Goal: Task Accomplishment & Management: Complete application form

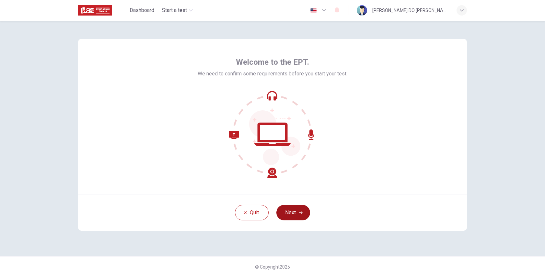
click at [292, 209] on button "Next" at bounding box center [293, 213] width 34 height 16
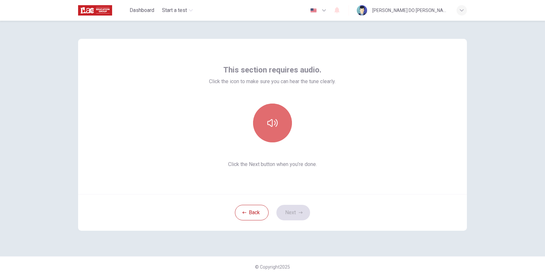
click at [277, 123] on icon "button" at bounding box center [272, 123] width 10 height 8
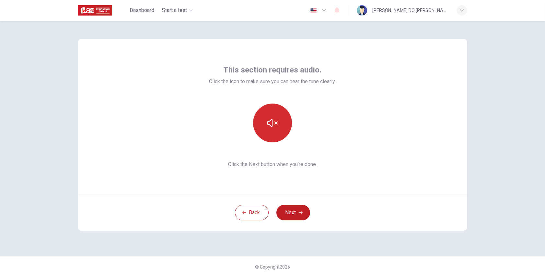
click at [277, 123] on icon "button" at bounding box center [272, 123] width 10 height 10
click at [303, 209] on button "Next" at bounding box center [293, 213] width 34 height 16
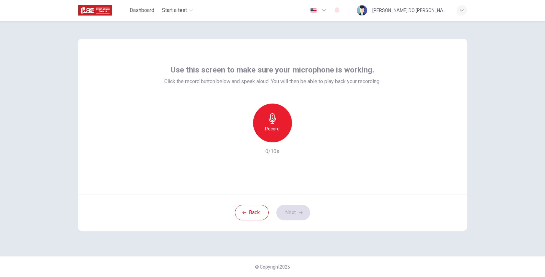
click at [271, 131] on h6 "Record" at bounding box center [272, 129] width 15 height 8
click at [271, 131] on h6 "Stop" at bounding box center [272, 129] width 10 height 8
click at [299, 137] on icon "button" at bounding box center [302, 137] width 6 height 6
click at [246, 138] on div "button" at bounding box center [242, 137] width 10 height 10
click at [276, 122] on icon "button" at bounding box center [272, 118] width 10 height 10
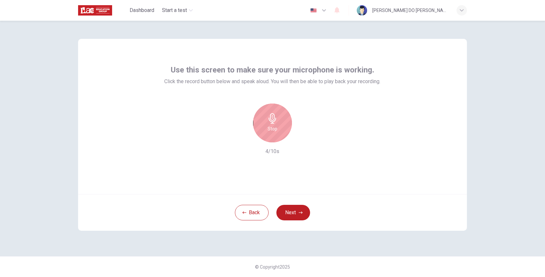
click at [276, 124] on div "Stop" at bounding box center [272, 123] width 39 height 39
click at [304, 137] on icon "button" at bounding box center [302, 137] width 3 height 4
click at [303, 136] on icon "button" at bounding box center [302, 137] width 6 height 6
click at [241, 136] on icon "button" at bounding box center [243, 137] width 6 height 6
click at [296, 211] on button "Next" at bounding box center [293, 213] width 34 height 16
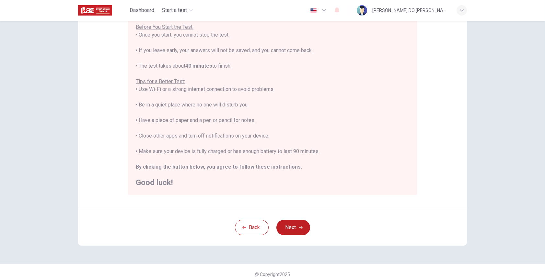
scroll to position [82, 0]
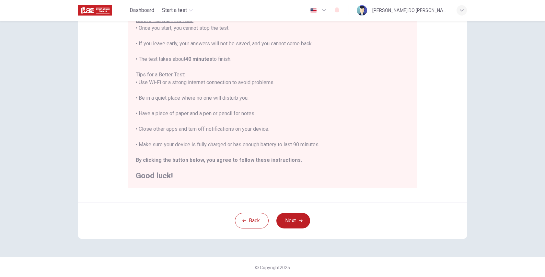
click at [328, 12] on icon "button" at bounding box center [324, 10] width 8 height 8
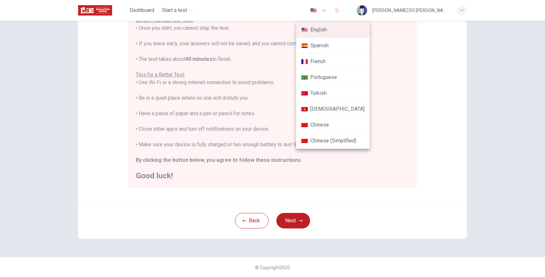
click at [336, 12] on div at bounding box center [272, 138] width 545 height 277
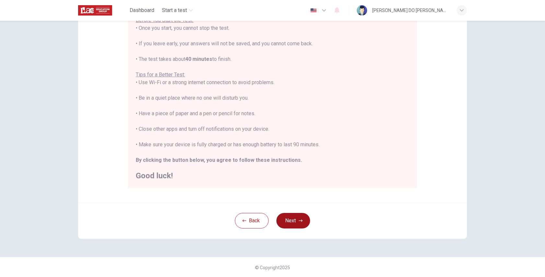
click at [299, 219] on icon "button" at bounding box center [300, 221] width 4 height 4
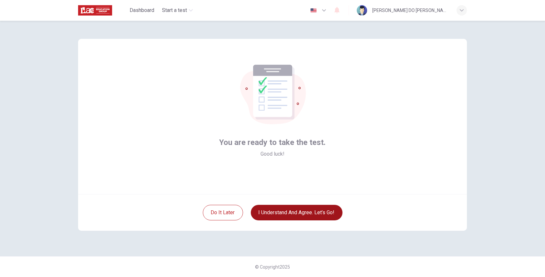
scroll to position [0, 0]
click at [292, 212] on button "I understand and agree. Let’s go!" at bounding box center [297, 213] width 92 height 16
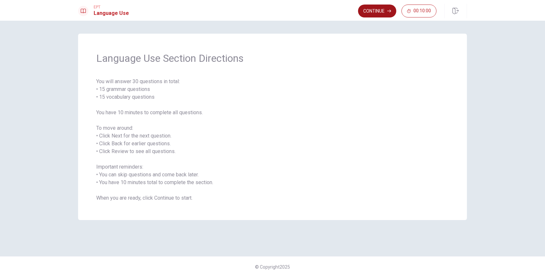
click at [383, 10] on button "Continue" at bounding box center [377, 11] width 38 height 13
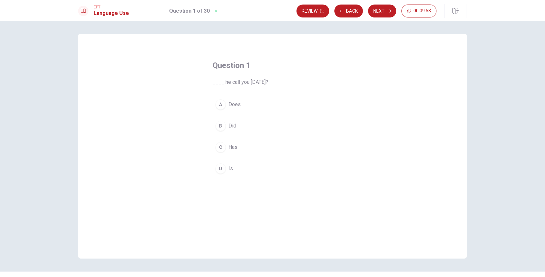
drag, startPoint x: 211, startPoint y: 64, endPoint x: 249, endPoint y: 65, distance: 37.2
click at [249, 65] on h4 "Question 1" at bounding box center [272, 65] width 120 height 10
click at [219, 123] on div "B" at bounding box center [220, 126] width 10 height 10
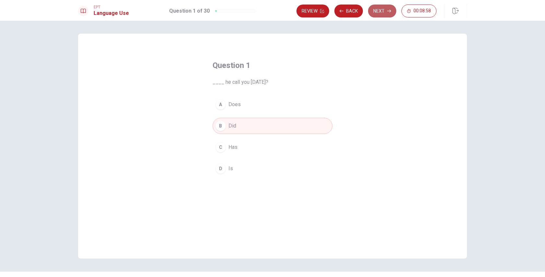
click at [381, 13] on button "Next" at bounding box center [382, 11] width 28 height 13
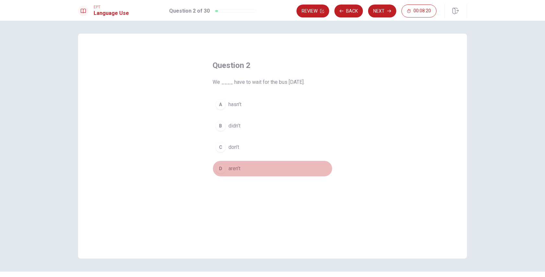
click at [219, 168] on div "D" at bounding box center [220, 168] width 10 height 10
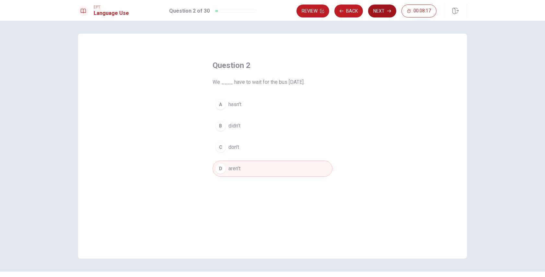
click at [373, 13] on button "Next" at bounding box center [382, 11] width 28 height 13
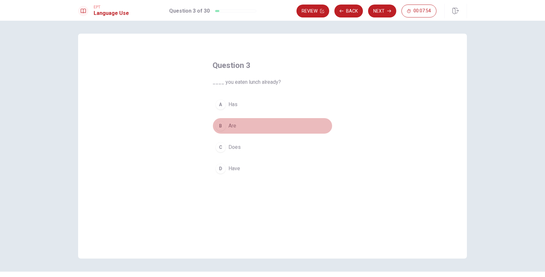
click at [217, 123] on div "B" at bounding box center [220, 126] width 10 height 10
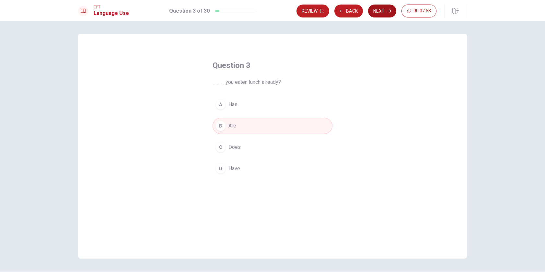
click at [380, 12] on button "Next" at bounding box center [382, 11] width 28 height 13
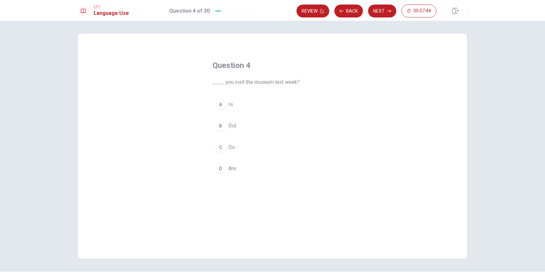
click at [218, 125] on div "B" at bounding box center [220, 126] width 10 height 10
click at [393, 8] on button "Next" at bounding box center [382, 11] width 28 height 13
click at [217, 146] on div "C" at bounding box center [220, 147] width 10 height 10
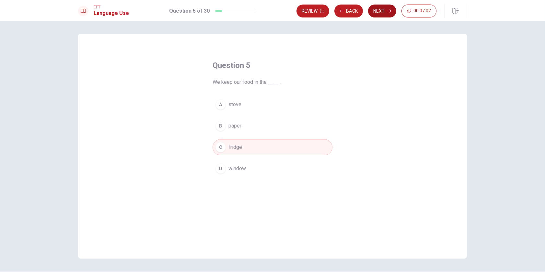
click at [379, 12] on button "Next" at bounding box center [382, 11] width 28 height 13
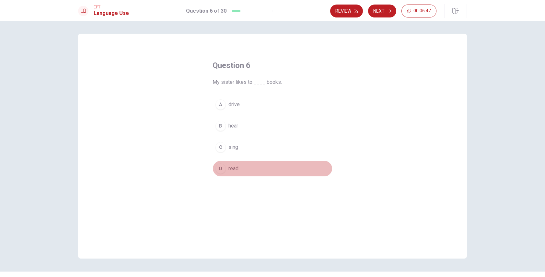
click at [219, 166] on div "D" at bounding box center [220, 168] width 10 height 10
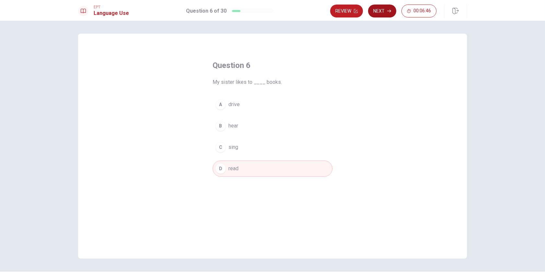
click at [379, 12] on button "Next" at bounding box center [382, 11] width 28 height 13
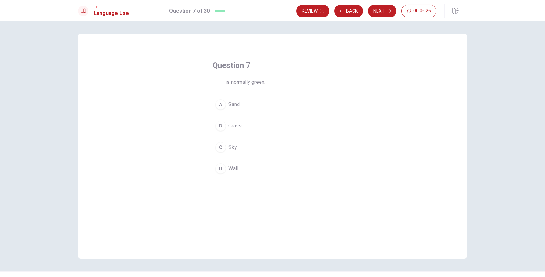
click at [220, 104] on div "A" at bounding box center [220, 104] width 10 height 10
click at [377, 9] on button "Next" at bounding box center [382, 11] width 28 height 13
click at [221, 145] on div "C" at bounding box center [220, 147] width 10 height 10
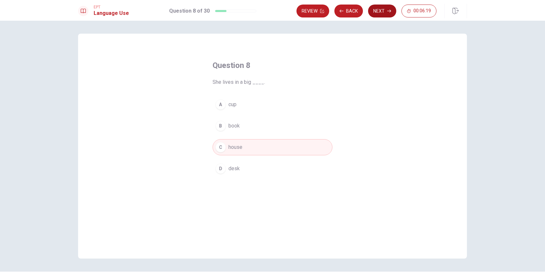
click at [385, 14] on button "Next" at bounding box center [382, 11] width 28 height 13
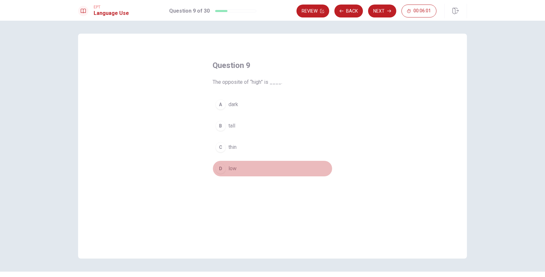
click at [218, 165] on div "D" at bounding box center [220, 168] width 10 height 10
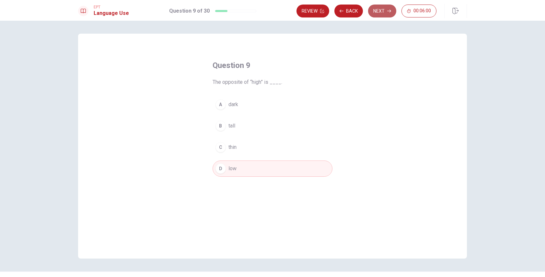
click at [388, 10] on icon "button" at bounding box center [389, 11] width 4 height 4
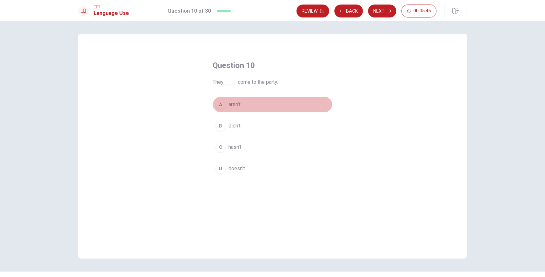
click at [217, 103] on div "A" at bounding box center [220, 104] width 10 height 10
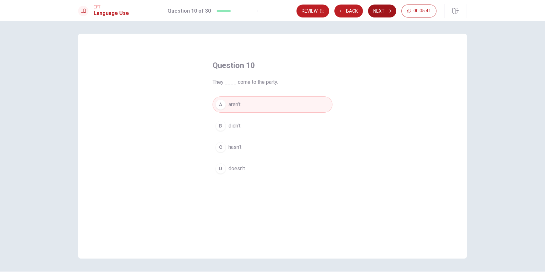
click at [381, 12] on button "Next" at bounding box center [382, 11] width 28 height 13
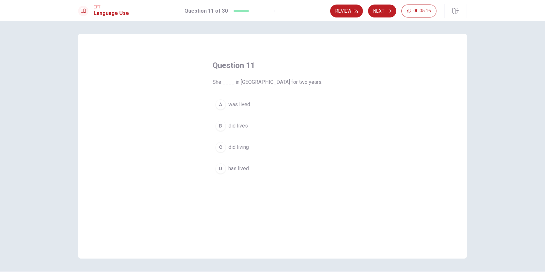
click at [219, 169] on div "D" at bounding box center [220, 168] width 10 height 10
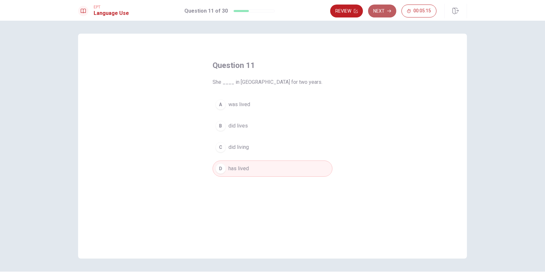
click at [384, 8] on button "Next" at bounding box center [382, 11] width 28 height 13
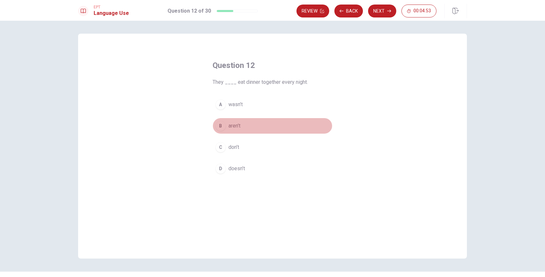
click at [221, 124] on div "B" at bounding box center [220, 126] width 10 height 10
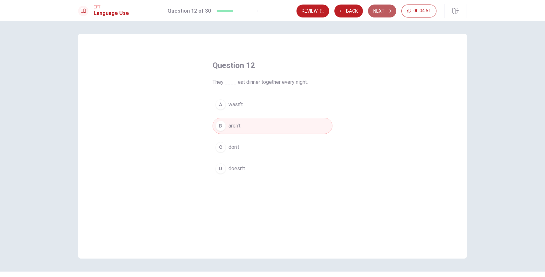
click at [386, 8] on button "Next" at bounding box center [382, 11] width 28 height 13
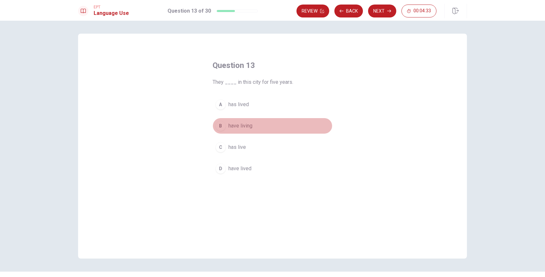
click at [222, 126] on div "B" at bounding box center [220, 126] width 10 height 10
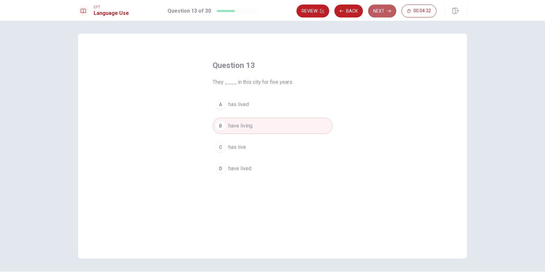
click at [385, 15] on button "Next" at bounding box center [382, 11] width 28 height 13
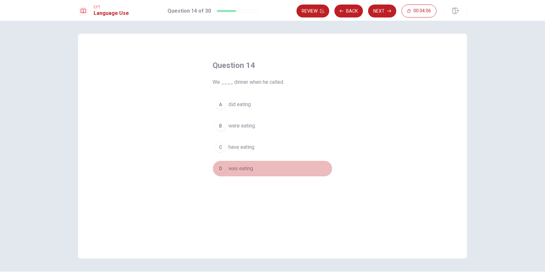
click at [221, 166] on div "D" at bounding box center [220, 168] width 10 height 10
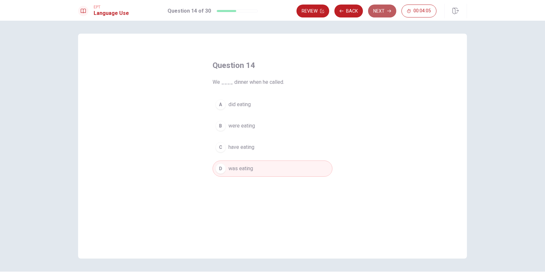
click at [384, 14] on button "Next" at bounding box center [382, 11] width 28 height 13
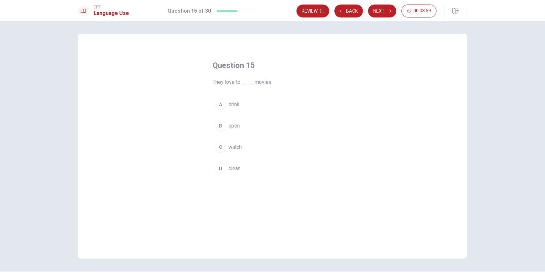
click at [218, 145] on div "C" at bounding box center [220, 147] width 10 height 10
click at [384, 16] on button "Next" at bounding box center [382, 11] width 28 height 13
click at [218, 126] on div "B" at bounding box center [220, 126] width 10 height 10
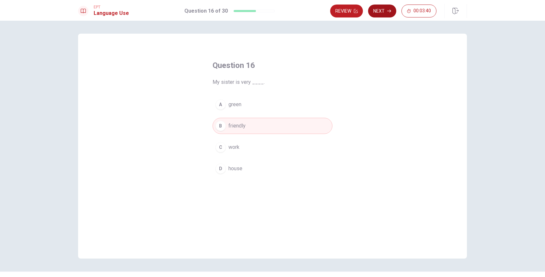
click at [386, 10] on button "Next" at bounding box center [382, 11] width 28 height 13
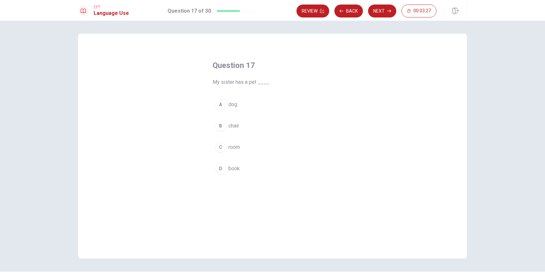
click at [221, 106] on div "A" at bounding box center [220, 104] width 10 height 10
click at [218, 143] on div "C" at bounding box center [220, 147] width 10 height 10
click at [391, 16] on button "Next" at bounding box center [382, 11] width 28 height 13
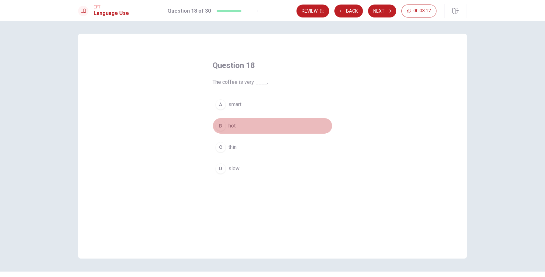
click at [221, 125] on div "B" at bounding box center [220, 126] width 10 height 10
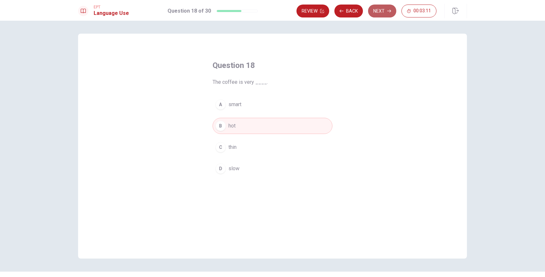
click at [386, 7] on button "Next" at bounding box center [382, 11] width 28 height 13
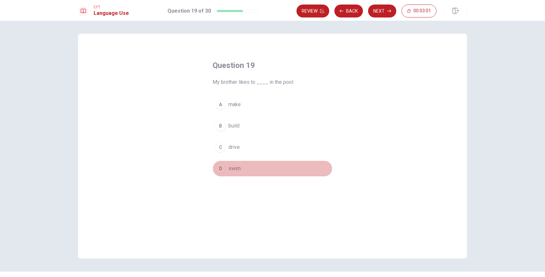
click at [217, 167] on div "D" at bounding box center [220, 168] width 10 height 10
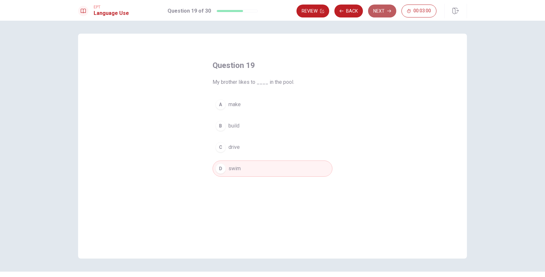
click at [379, 11] on button "Next" at bounding box center [382, 11] width 28 height 13
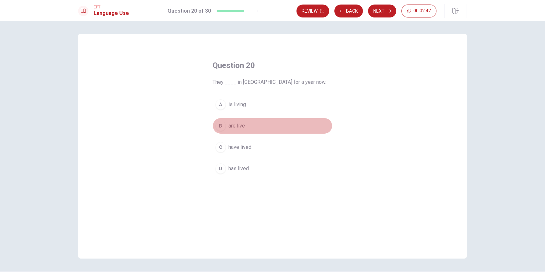
click at [221, 124] on div "B" at bounding box center [220, 126] width 10 height 10
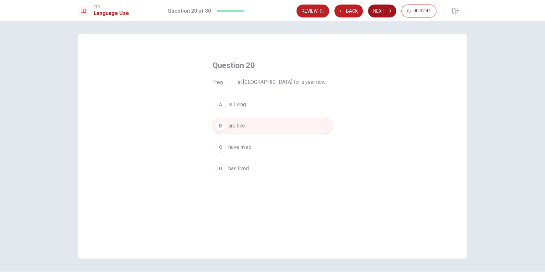
click at [385, 12] on button "Next" at bounding box center [382, 11] width 28 height 13
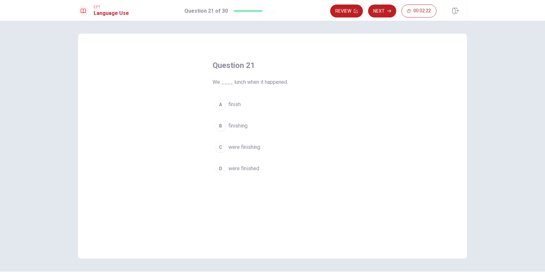
click at [220, 102] on div "A" at bounding box center [220, 104] width 10 height 10
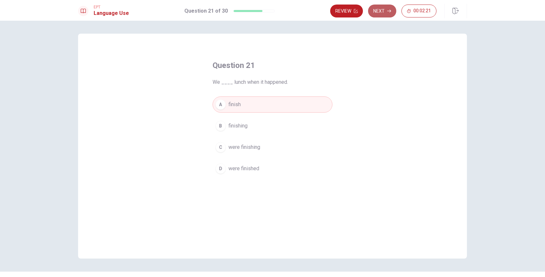
click at [382, 14] on button "Next" at bounding box center [382, 11] width 28 height 13
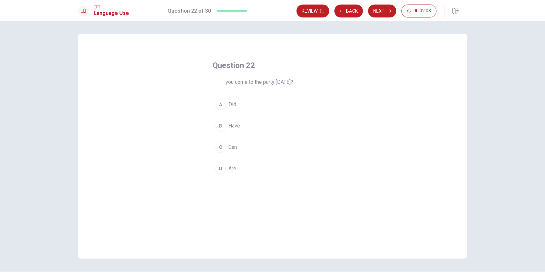
click at [217, 168] on div "D" at bounding box center [220, 168] width 10 height 10
click at [382, 9] on button "Next" at bounding box center [382, 11] width 28 height 13
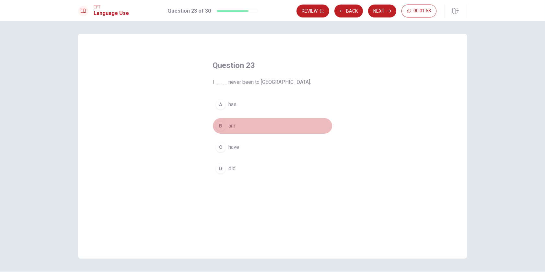
click at [219, 126] on div "B" at bounding box center [220, 126] width 10 height 10
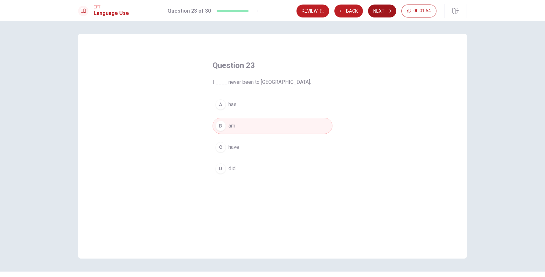
click at [388, 15] on button "Next" at bounding box center [382, 11] width 28 height 13
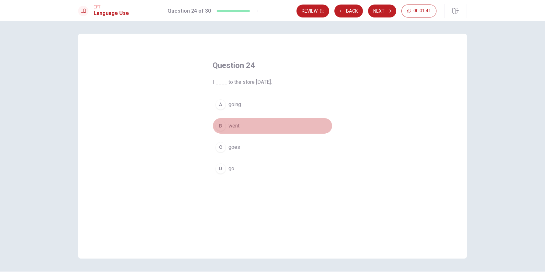
click at [221, 123] on div "B" at bounding box center [220, 126] width 10 height 10
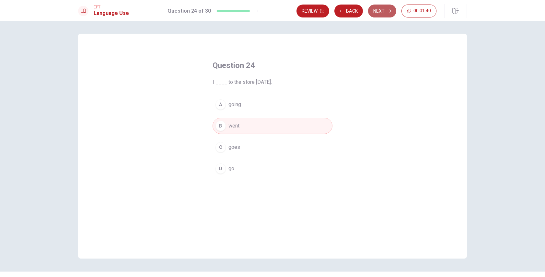
click at [383, 11] on button "Next" at bounding box center [382, 11] width 28 height 13
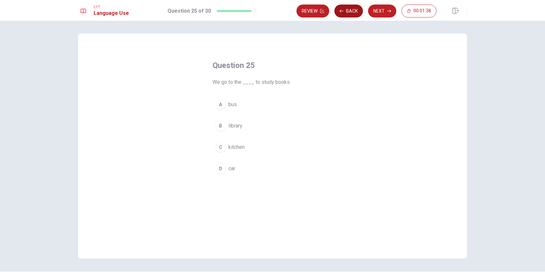
click at [353, 5] on button "Back" at bounding box center [348, 11] width 28 height 13
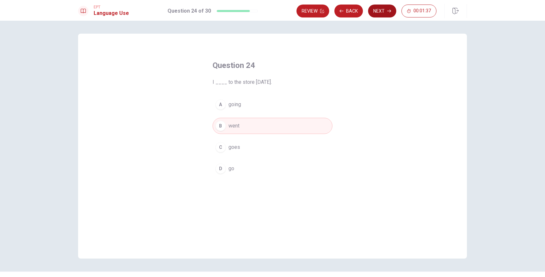
click at [381, 7] on button "Next" at bounding box center [382, 11] width 28 height 13
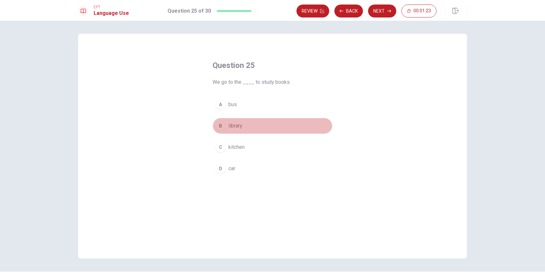
click at [220, 123] on div "B" at bounding box center [220, 126] width 10 height 10
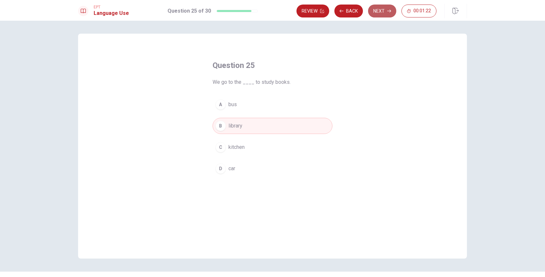
click at [379, 13] on button "Next" at bounding box center [382, 11] width 28 height 13
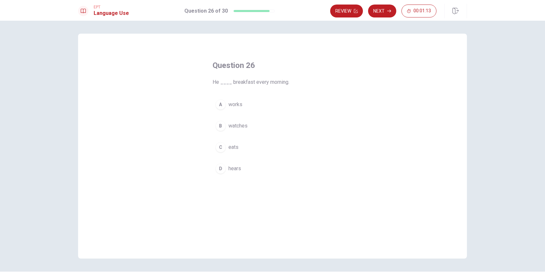
click at [231, 148] on span "eats" at bounding box center [233, 147] width 10 height 8
click at [393, 12] on button "Next" at bounding box center [382, 11] width 28 height 13
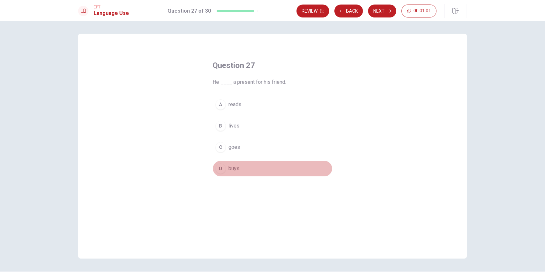
click at [218, 169] on div "D" at bounding box center [220, 168] width 10 height 10
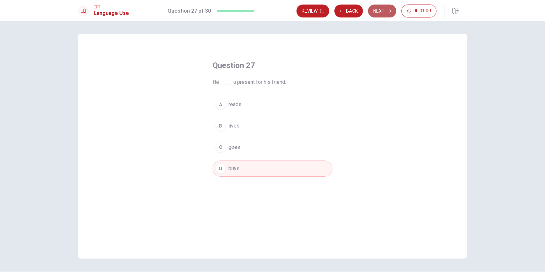
click at [379, 10] on button "Next" at bounding box center [382, 11] width 28 height 13
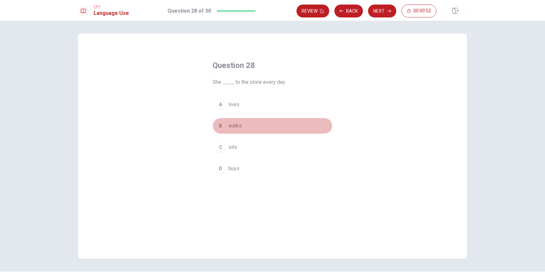
click at [223, 126] on div "B" at bounding box center [220, 126] width 10 height 10
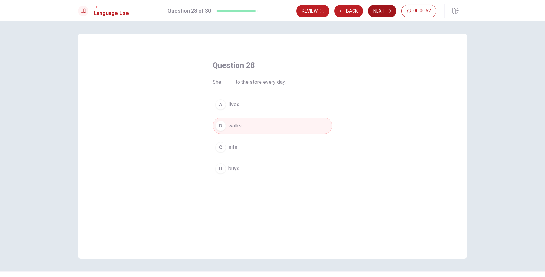
click at [391, 15] on button "Next" at bounding box center [382, 11] width 28 height 13
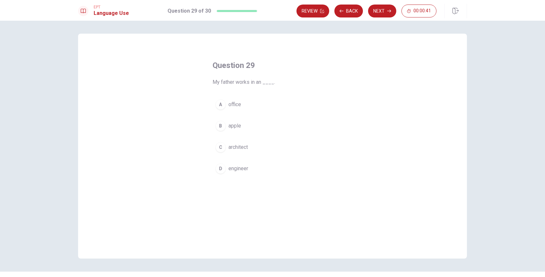
click at [220, 104] on div "A" at bounding box center [220, 104] width 10 height 10
click at [384, 14] on button "Next" at bounding box center [382, 11] width 28 height 13
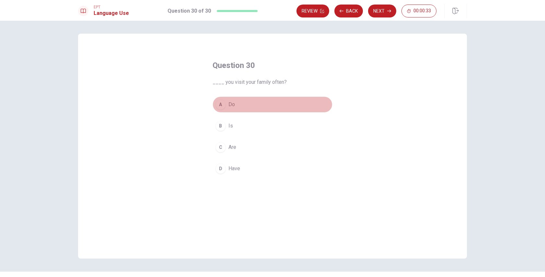
click at [220, 103] on div "A" at bounding box center [220, 104] width 10 height 10
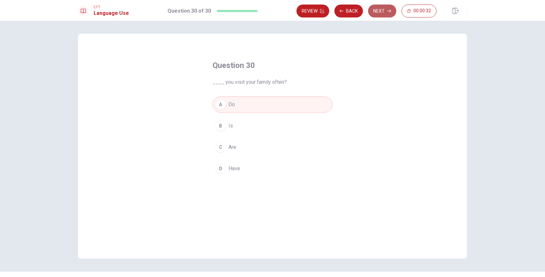
click at [381, 8] on button "Next" at bounding box center [382, 11] width 28 height 13
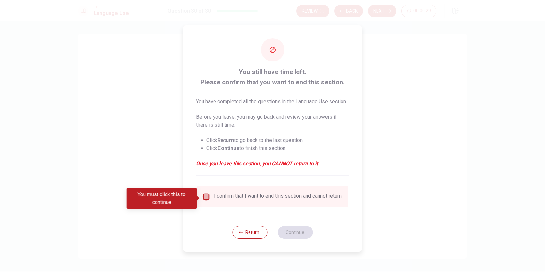
click at [206, 197] on input "You must click this to continue" at bounding box center [206, 197] width 8 height 8
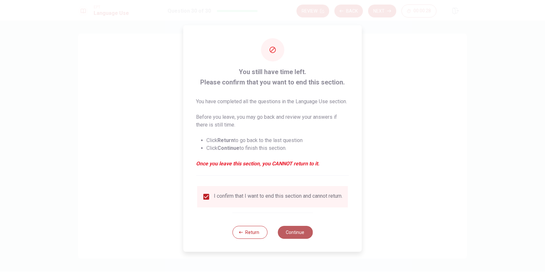
click at [308, 235] on button "Continue" at bounding box center [294, 232] width 35 height 13
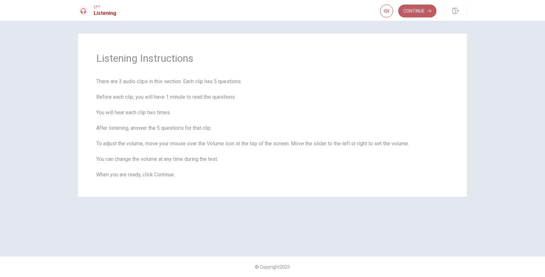
click at [424, 16] on button "Continue" at bounding box center [417, 11] width 38 height 13
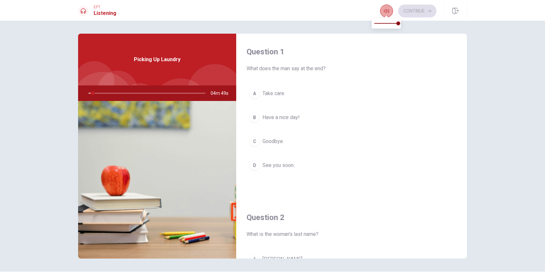
click at [387, 13] on icon "button" at bounding box center [386, 10] width 5 height 5
drag, startPoint x: 94, startPoint y: 94, endPoint x: 78, endPoint y: 96, distance: 15.8
click at [78, 96] on div "04m 40s" at bounding box center [157, 93] width 158 height 16
drag, startPoint x: 96, startPoint y: 94, endPoint x: 73, endPoint y: 96, distance: 24.1
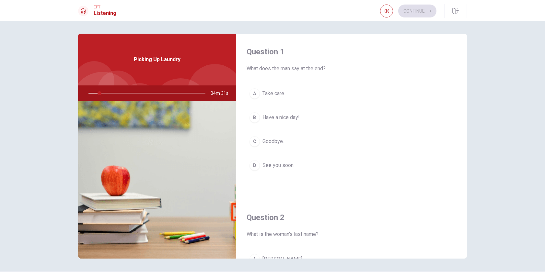
click at [73, 96] on div "Question 1 What does the man say at the end? A Take care. B Have a nice day! C …" at bounding box center [272, 146] width 409 height 225
click at [139, 87] on div at bounding box center [146, 93] width 130 height 16
click at [99, 13] on h1 "Listening" at bounding box center [105, 13] width 23 height 8
drag, startPoint x: 99, startPoint y: 93, endPoint x: 68, endPoint y: 96, distance: 30.6
click at [68, 96] on div "Question 1 What does the man say at the end? A Take care. B Have a nice day! C …" at bounding box center [272, 146] width 409 height 225
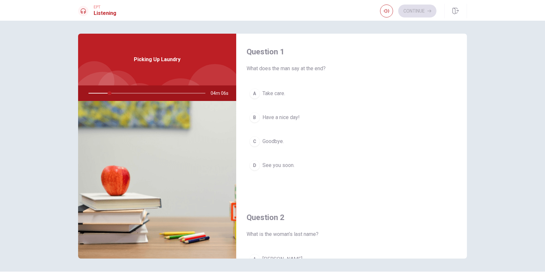
click at [140, 91] on div at bounding box center [146, 93] width 130 height 16
drag, startPoint x: 172, startPoint y: 92, endPoint x: 96, endPoint y: 90, distance: 75.8
click at [96, 90] on div at bounding box center [146, 93] width 130 height 16
click at [108, 93] on div at bounding box center [146, 93] width 130 height 16
click at [81, 13] on icon at bounding box center [83, 10] width 5 height 5
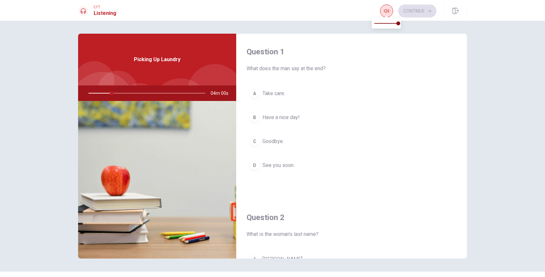
click at [384, 11] on icon "button" at bounding box center [386, 10] width 5 height 5
click at [355, 14] on div "EPT Listening Continue" at bounding box center [272, 11] width 409 height 14
click at [252, 115] on div "B" at bounding box center [254, 117] width 10 height 10
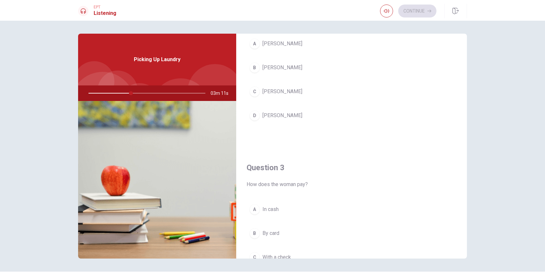
scroll to position [108, 0]
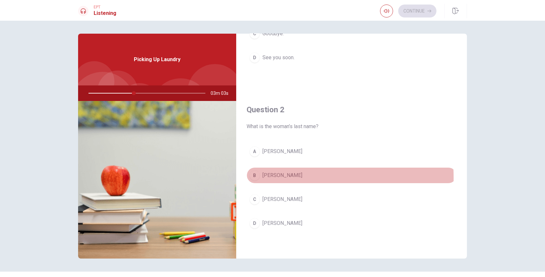
click at [251, 176] on div "B" at bounding box center [254, 175] width 10 height 10
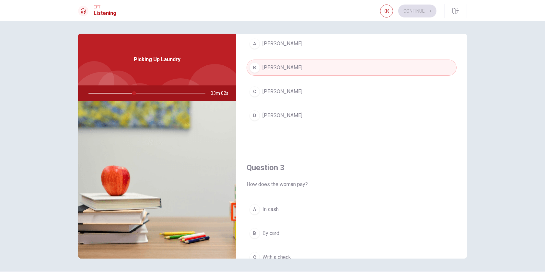
scroll to position [324, 0]
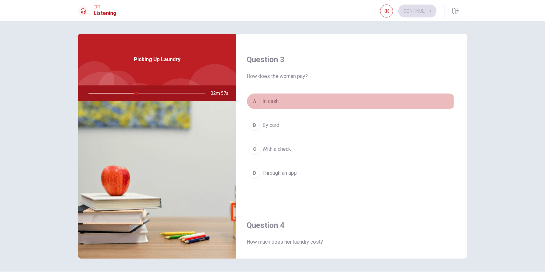
click at [252, 100] on div "A" at bounding box center [254, 101] width 10 height 10
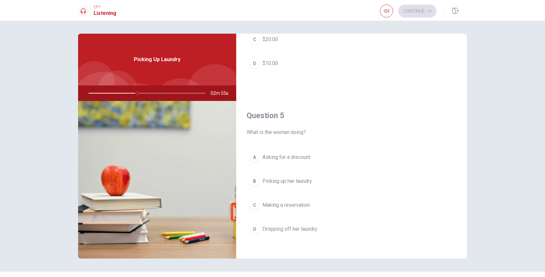
scroll to position [491, 0]
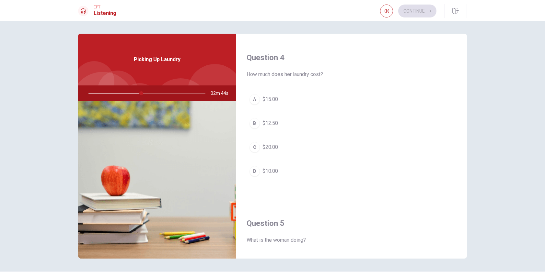
click at [251, 97] on div "A" at bounding box center [254, 99] width 10 height 10
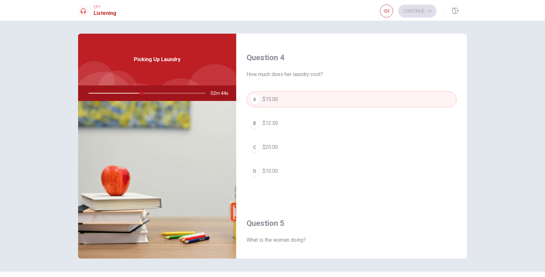
scroll to position [599, 0]
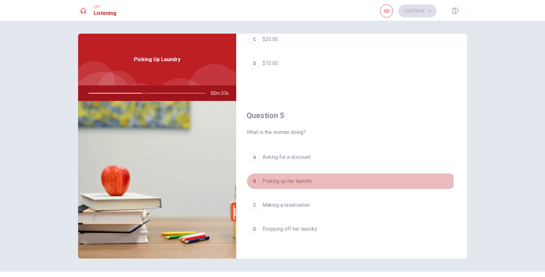
click at [253, 177] on div "B" at bounding box center [254, 181] width 10 height 10
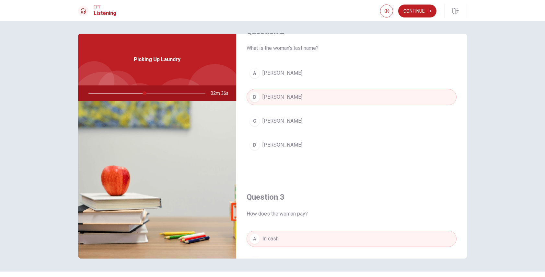
scroll to position [0, 0]
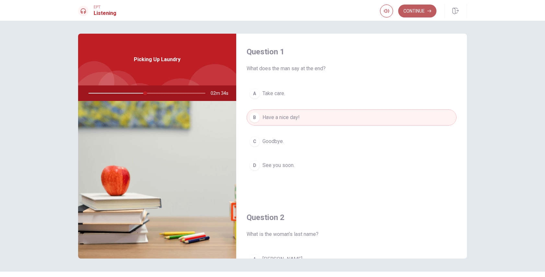
click at [420, 13] on button "Continue" at bounding box center [417, 11] width 38 height 13
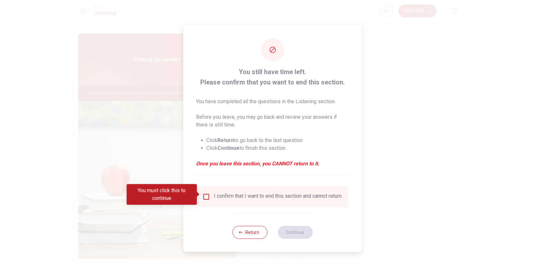
drag, startPoint x: 199, startPoint y: 83, endPoint x: 336, endPoint y: 81, distance: 137.3
click at [336, 81] on span "You still have time left. Please confirm that you want to end this section." at bounding box center [272, 77] width 152 height 21
click at [224, 197] on div "I confirm that I want to end this section and cannot return." at bounding box center [278, 197] width 129 height 8
click at [205, 193] on input "You must click this to continue" at bounding box center [206, 197] width 8 height 8
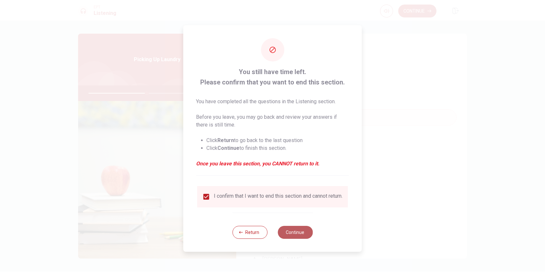
click at [291, 234] on button "Continue" at bounding box center [294, 232] width 35 height 13
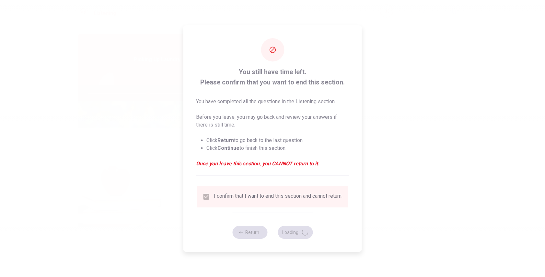
type input "52"
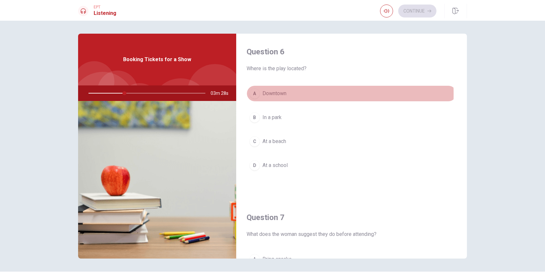
click at [252, 94] on div "A" at bounding box center [254, 93] width 10 height 10
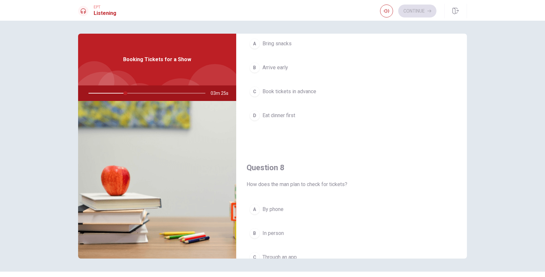
scroll to position [108, 0]
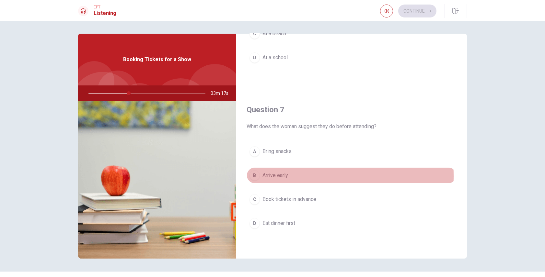
click at [258, 175] on button "B Arrive early" at bounding box center [351, 175] width 210 height 16
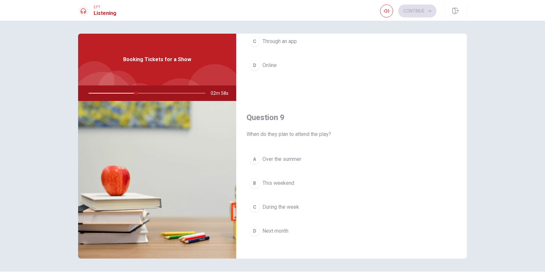
scroll to position [324, 0]
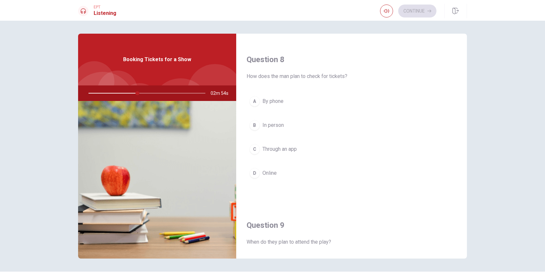
click at [266, 172] on span "Online" at bounding box center [269, 173] width 14 height 8
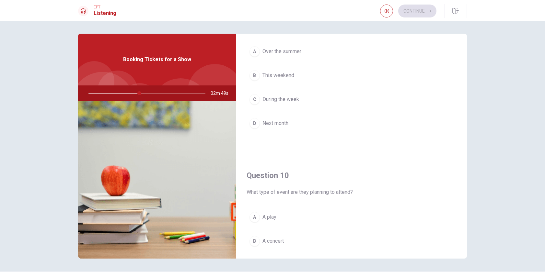
scroll to position [599, 0]
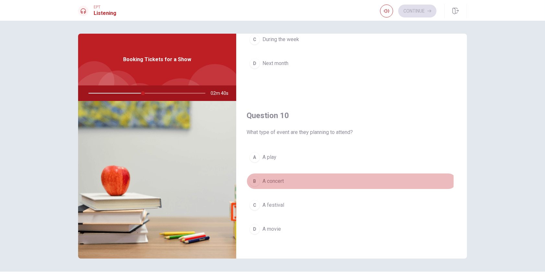
click at [253, 177] on div "B" at bounding box center [254, 181] width 10 height 10
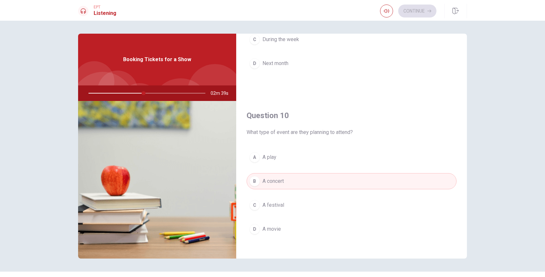
scroll to position [491, 0]
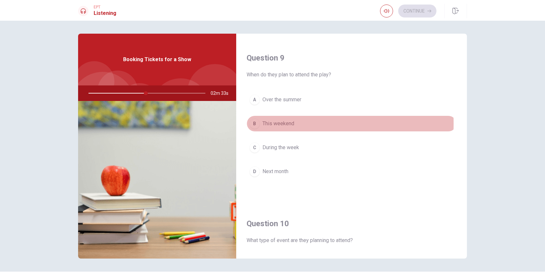
click at [256, 120] on div "B" at bounding box center [254, 123] width 10 height 10
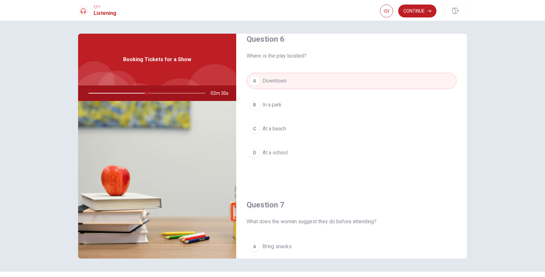
scroll to position [0, 0]
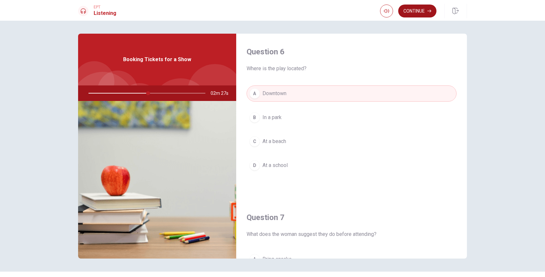
click at [415, 13] on button "Continue" at bounding box center [417, 11] width 38 height 13
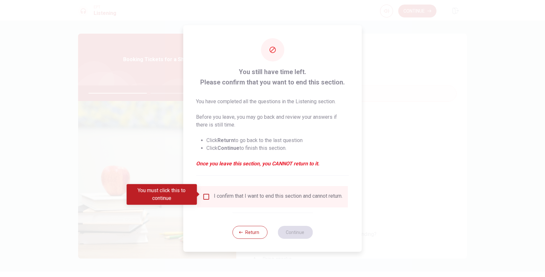
click at [214, 197] on div "I confirm that I want to end this section and cannot return." at bounding box center [278, 197] width 129 height 8
click at [208, 193] on input "You must click this to continue" at bounding box center [206, 197] width 8 height 8
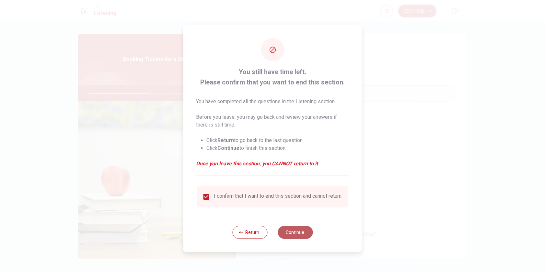
click at [305, 233] on button "Continue" at bounding box center [294, 232] width 35 height 13
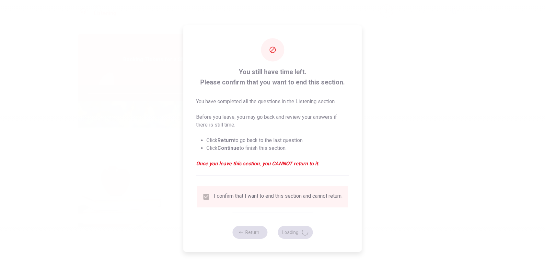
type input "53"
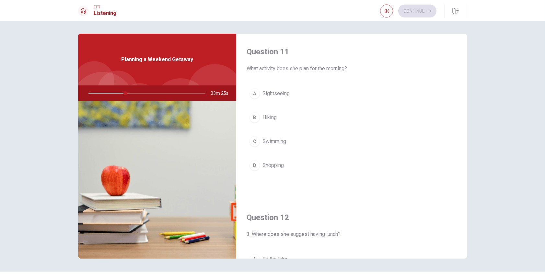
click at [255, 116] on div "B" at bounding box center [254, 117] width 10 height 10
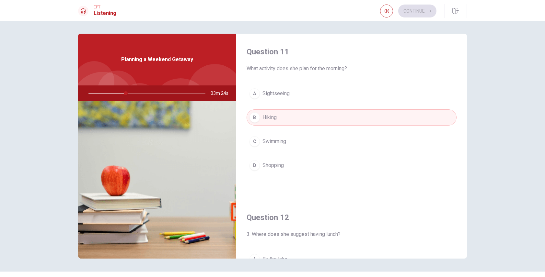
scroll to position [108, 0]
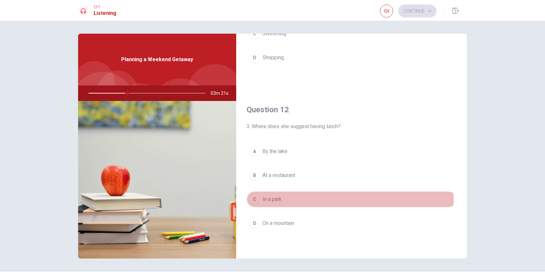
click at [265, 198] on span "In a park" at bounding box center [271, 200] width 19 height 8
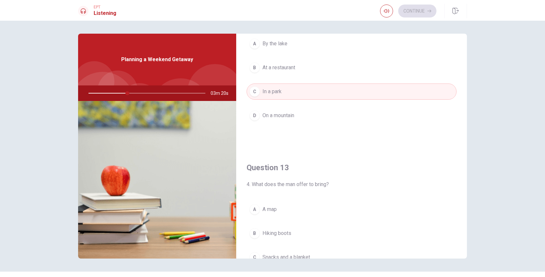
scroll to position [324, 0]
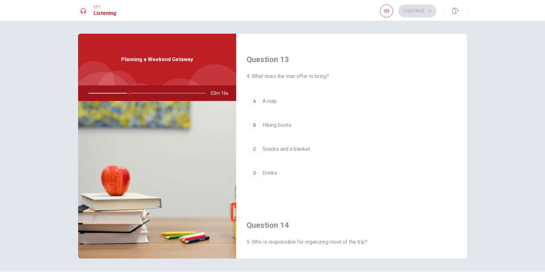
click at [257, 148] on div "C" at bounding box center [254, 149] width 10 height 10
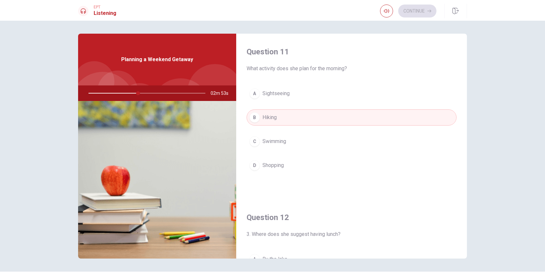
scroll to position [108, 0]
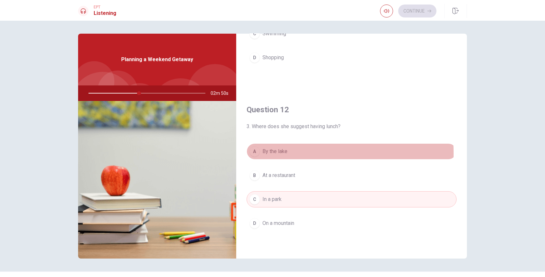
click at [269, 152] on span "By the lake" at bounding box center [274, 152] width 25 height 8
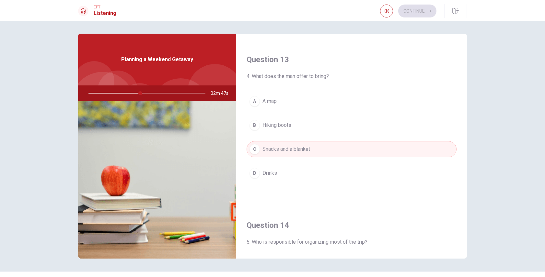
scroll to position [432, 0]
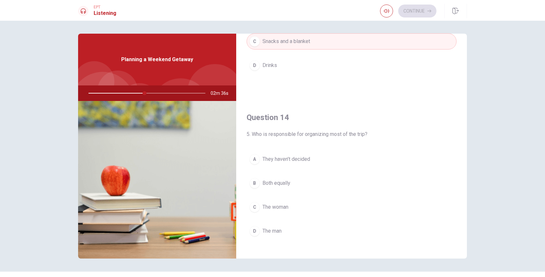
click at [255, 227] on div "D" at bounding box center [254, 231] width 10 height 10
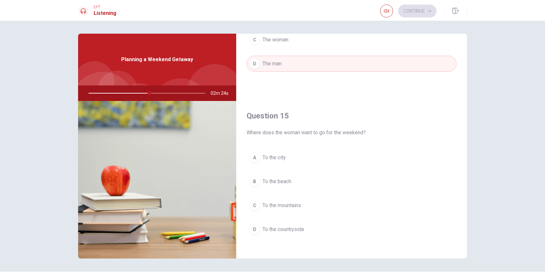
scroll to position [599, 0]
click at [283, 204] on span "To the mountains" at bounding box center [281, 205] width 39 height 8
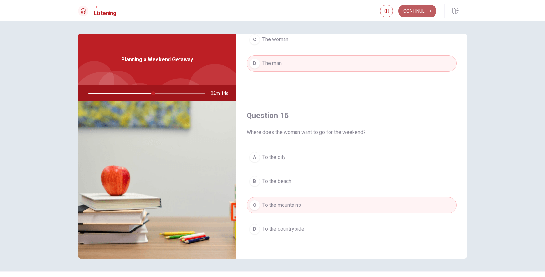
click at [424, 11] on button "Continue" at bounding box center [417, 11] width 38 height 13
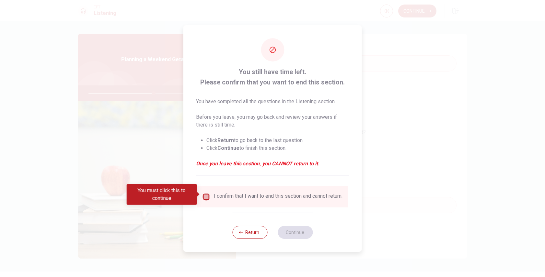
drag, startPoint x: 204, startPoint y: 194, endPoint x: 211, endPoint y: 203, distance: 12.0
click at [205, 195] on input "You must click this to continue" at bounding box center [206, 197] width 8 height 8
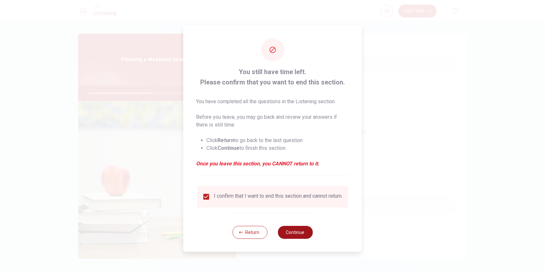
click at [303, 234] on button "Continue" at bounding box center [294, 232] width 35 height 13
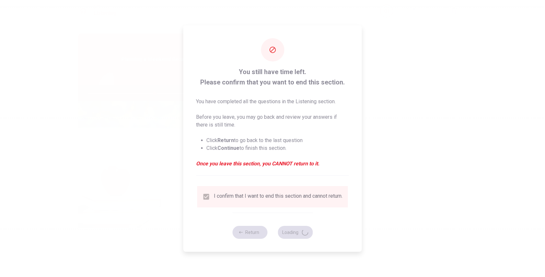
type input "57"
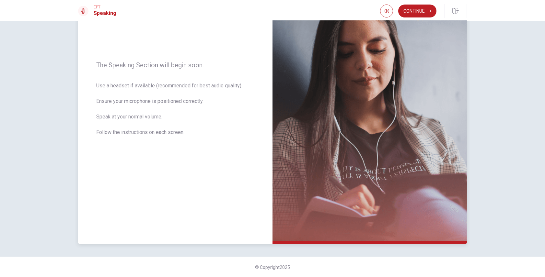
scroll to position [0, 0]
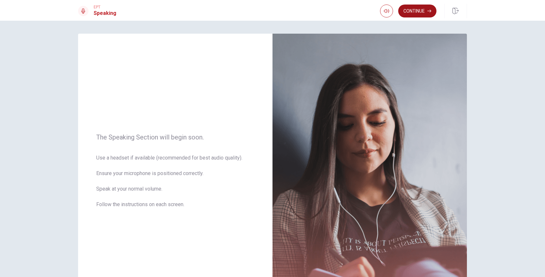
click at [423, 13] on button "Continue" at bounding box center [417, 11] width 38 height 13
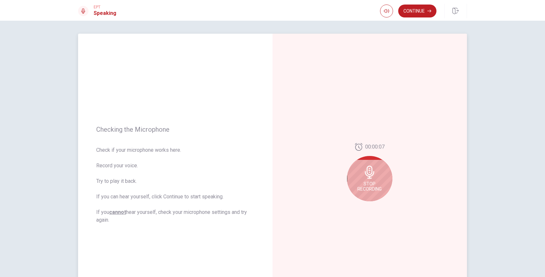
click at [374, 182] on span "Stop Recording" at bounding box center [369, 186] width 24 height 10
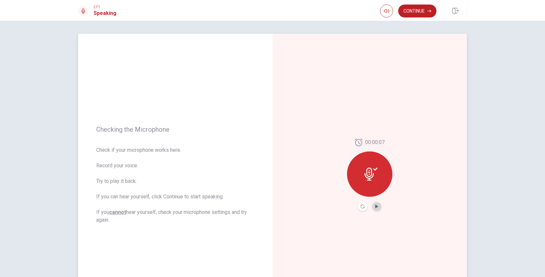
click at [376, 203] on button "Play Audio" at bounding box center [376, 206] width 9 height 9
click at [375, 206] on icon "Play Audio" at bounding box center [376, 207] width 3 height 4
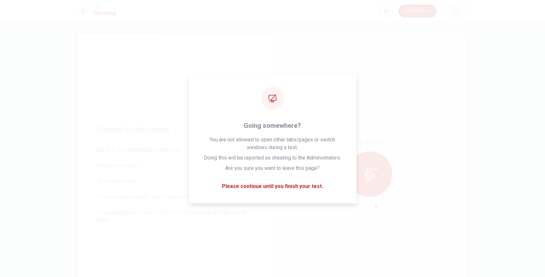
drag, startPoint x: 430, startPoint y: 5, endPoint x: 448, endPoint y: 12, distance: 19.4
click at [427, 27] on div "Checking the Microphone Check if your microphone works here. Record your voice.…" at bounding box center [272, 149] width 545 height 256
drag, startPoint x: 470, startPoint y: 42, endPoint x: 457, endPoint y: 67, distance: 27.9
click at [469, 45] on div "Checking the Microphone Check if your microphone works here. Record your voice.…" at bounding box center [272, 175] width 409 height 282
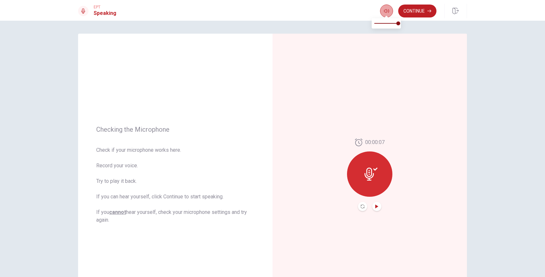
click at [384, 10] on icon "button" at bounding box center [386, 11] width 5 height 4
drag, startPoint x: 316, startPoint y: 96, endPoint x: 316, endPoint y: 111, distance: 15.5
click at [316, 97] on div "00:00:07" at bounding box center [369, 175] width 194 height 282
click at [376, 209] on button "Play Audio" at bounding box center [376, 206] width 9 height 9
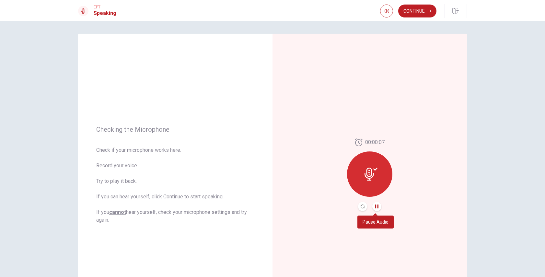
click at [376, 209] on button "Pause Audio" at bounding box center [376, 206] width 9 height 9
click at [362, 152] on div at bounding box center [369, 174] width 45 height 45
click at [370, 176] on icon at bounding box center [368, 174] width 9 height 13
click at [374, 170] on icon at bounding box center [370, 174] width 13 height 13
click at [360, 208] on icon "Record Again" at bounding box center [362, 207] width 4 height 4
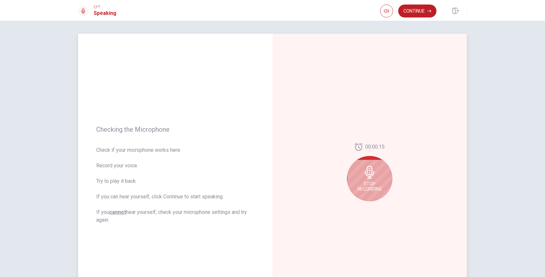
click at [371, 176] on icon at bounding box center [369, 172] width 13 height 13
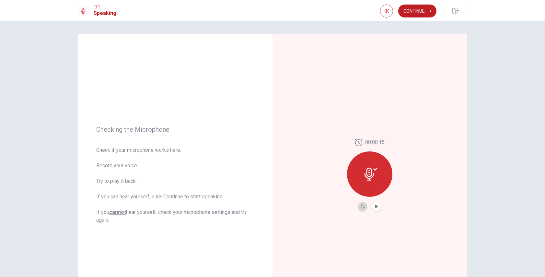
drag, startPoint x: 361, startPoint y: 208, endPoint x: 367, endPoint y: 195, distance: 14.8
click at [361, 208] on icon "Record Again" at bounding box center [362, 207] width 4 height 4
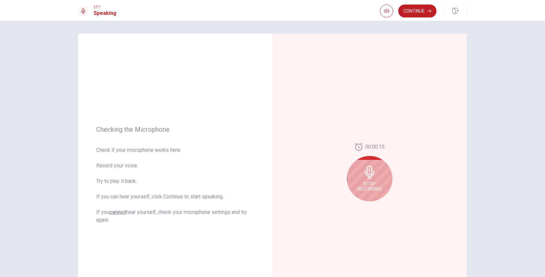
click at [372, 178] on icon at bounding box center [369, 172] width 13 height 13
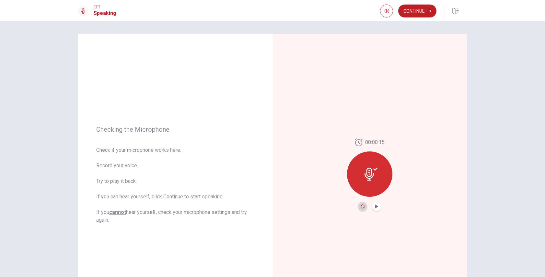
click at [361, 205] on icon "Record Again" at bounding box center [362, 207] width 4 height 4
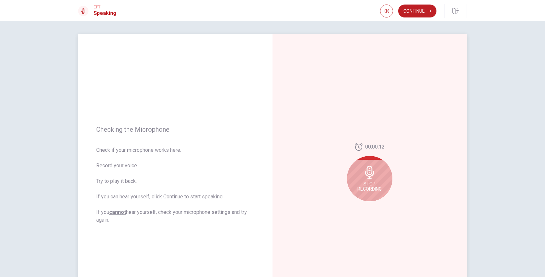
click at [379, 175] on div "Stop Recording" at bounding box center [369, 178] width 45 height 45
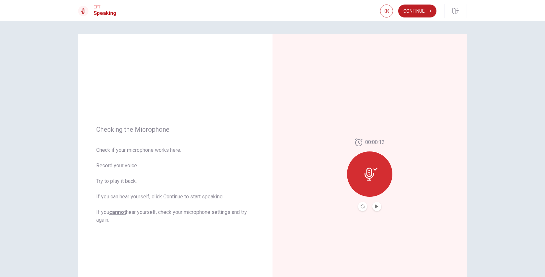
click at [374, 204] on button "Play Audio" at bounding box center [376, 206] width 9 height 9
click at [422, 15] on button "Continue" at bounding box center [417, 11] width 38 height 13
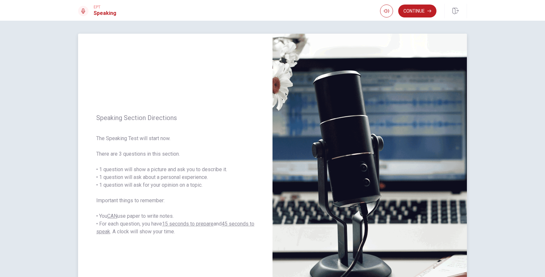
drag, startPoint x: 106, startPoint y: 173, endPoint x: 169, endPoint y: 170, distance: 62.6
click at [169, 170] on span "The Speaking Test will start now. There are 3 questions in this section. • 1 qu…" at bounding box center [175, 185] width 158 height 101
click at [417, 8] on button "Continue" at bounding box center [417, 11] width 38 height 13
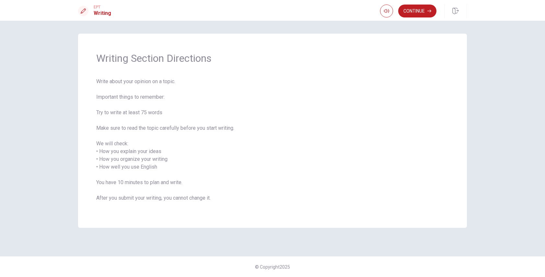
drag, startPoint x: 98, startPoint y: 97, endPoint x: 149, endPoint y: 97, distance: 51.2
click at [149, 97] on span "Write about your opinion on a topic. Important things to remember: Try to write…" at bounding box center [272, 144] width 352 height 132
click at [151, 97] on span "Write about your opinion on a topic. Important things to remember: Try to write…" at bounding box center [272, 144] width 352 height 132
click at [416, 16] on button "Continue" at bounding box center [417, 11] width 38 height 13
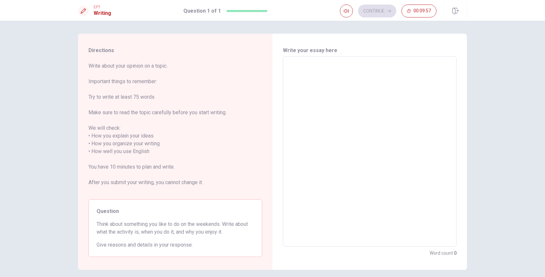
click at [336, 78] on textarea at bounding box center [369, 152] width 164 height 180
type textarea "I"
type textarea "x"
type textarea "In"
type textarea "x"
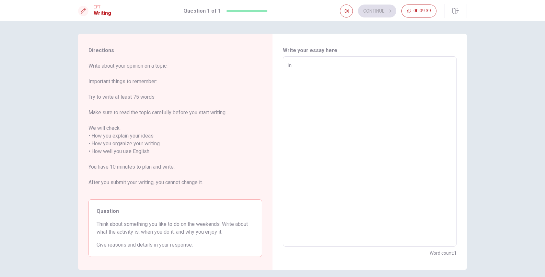
type textarea "In"
type textarea "x"
type textarea "In t"
type textarea "x"
type textarea "In th"
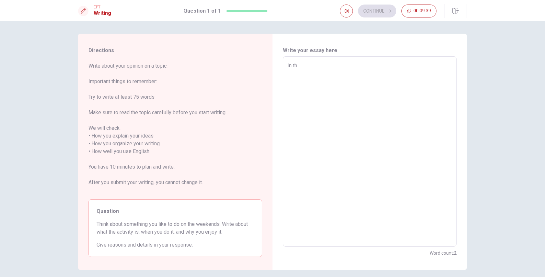
type textarea "x"
type textarea "In the"
type textarea "x"
type textarea "In the"
type textarea "x"
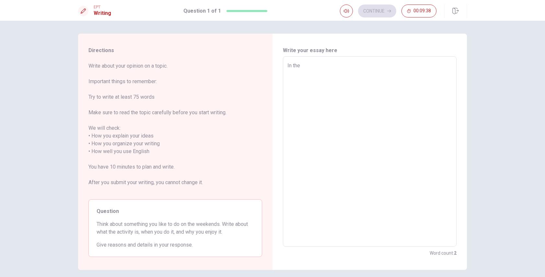
type textarea "In the W"
type textarea "x"
type textarea "In the"
type textarea "x"
type textarea "In the e"
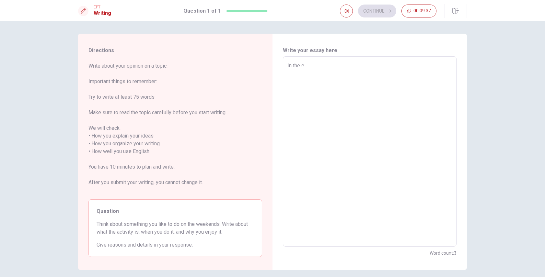
type textarea "x"
type textarea "In the"
type textarea "x"
type textarea "In the w"
type textarea "x"
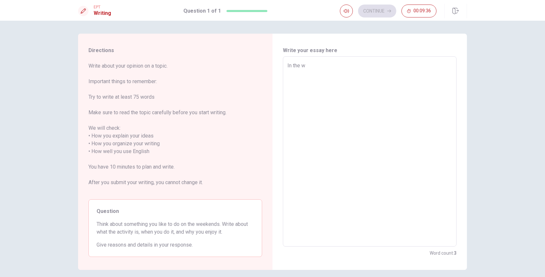
type textarea "In the we"
type textarea "x"
type textarea "In the wek"
type textarea "x"
type textarea "In the weke"
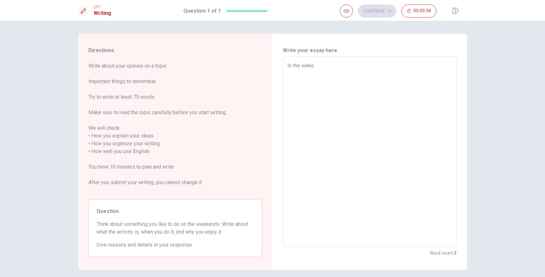
type textarea "x"
type textarea "In the weken"
type textarea "x"
type textarea "In the wekend"
type textarea "x"
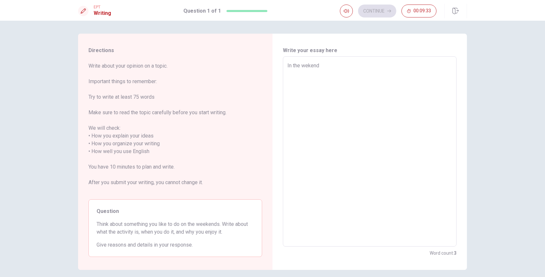
type textarea "In the wekends"
type textarea "x"
type textarea "In the wekend"
type textarea "x"
type textarea "In the weken"
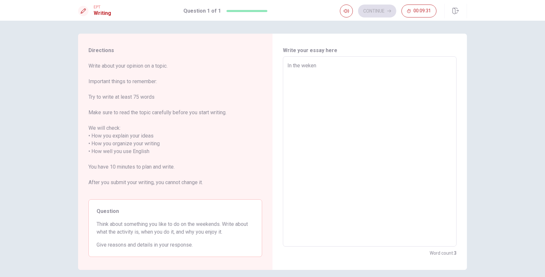
type textarea "x"
type textarea "In the weke"
type textarea "x"
type textarea "In the wek"
type textarea "x"
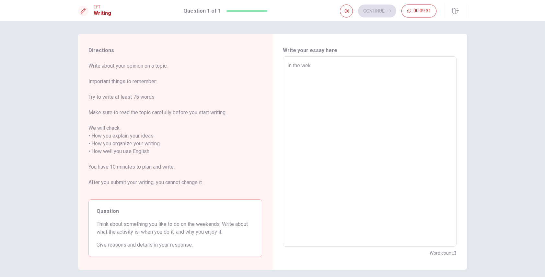
type textarea "In the we"
type textarea "x"
type textarea "In the wee"
type textarea "x"
type textarea "In the week"
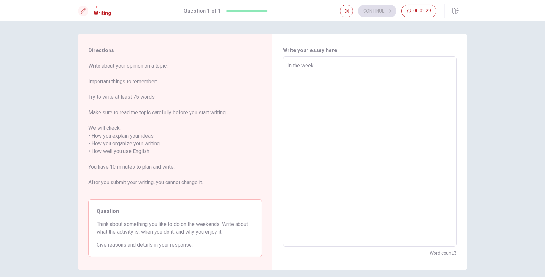
type textarea "x"
type textarea "In the weeke"
type textarea "x"
type textarea "In the weeken"
type textarea "x"
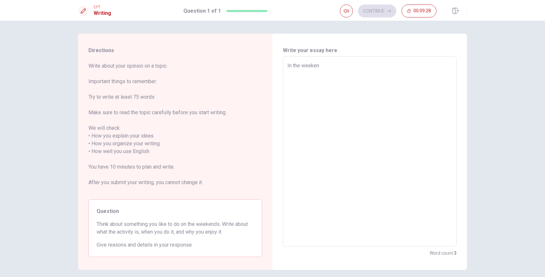
type textarea "In the weekend"
type textarea "x"
type textarea "In the weekends"
type textarea "x"
type textarea "In the weekends"
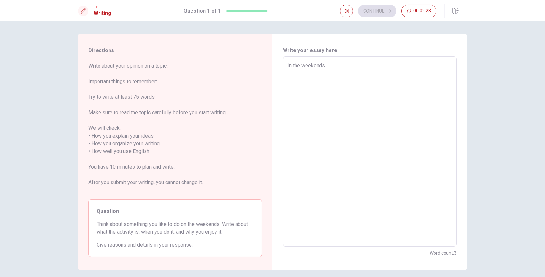
type textarea "x"
type textarea "In the weekends"
type textarea "x"
type textarea "In the weekends,"
type textarea "x"
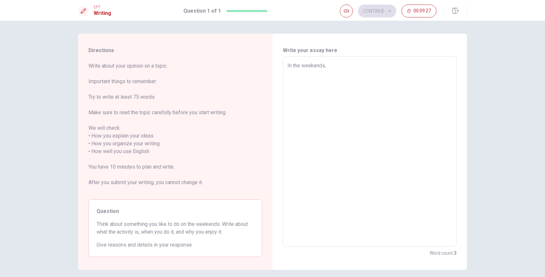
type textarea "In the weekends,"
type textarea "x"
type textarea "In the weekends,"
type textarea "x"
type textarea "In the weekends"
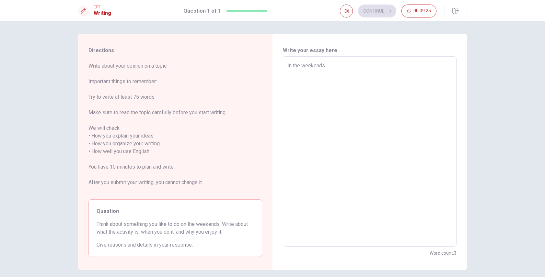
type textarea "x"
type textarea "In the weekends"
type textarea "x"
type textarea "In the weekends I"
type textarea "x"
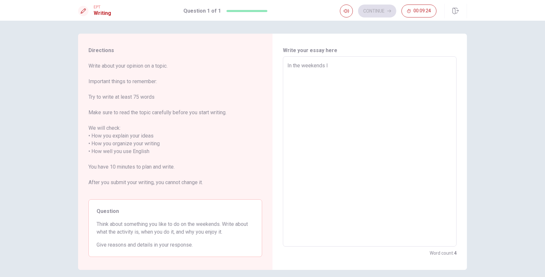
type textarea "In the weekends I"
type textarea "x"
type textarea "In the weekends I l"
type textarea "x"
type textarea "In the weekends I li"
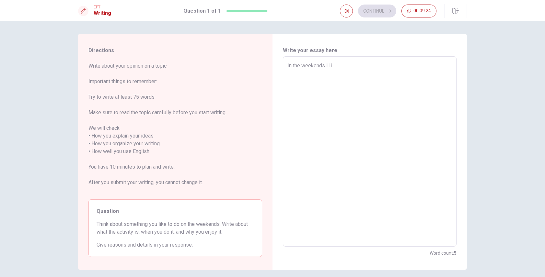
type textarea "x"
type textarea "In the weekends I lik"
type textarea "x"
type textarea "In the weekends I like"
type textarea "x"
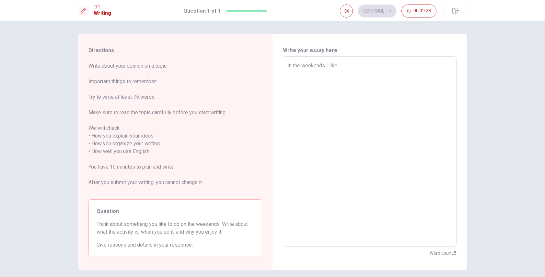
type textarea "In the weekends I like"
type textarea "x"
type textarea "In the weekends I like s"
type textarea "x"
type textarea "In the weekends I like st"
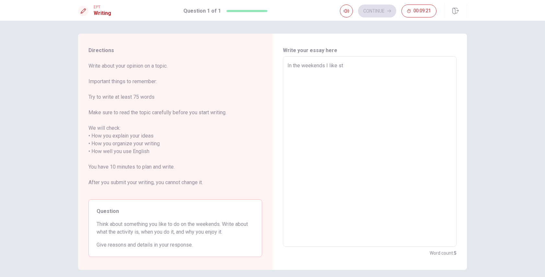
type textarea "x"
type textarea "In the weekends I like sta"
type textarea "x"
type textarea "In the weekends I like stay"
type textarea "x"
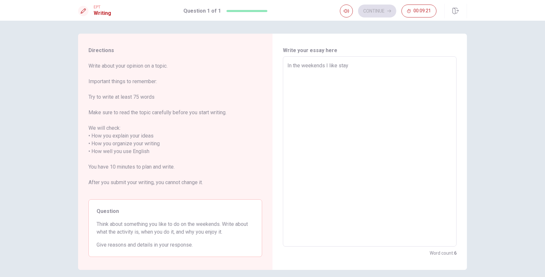
type textarea "In the weekends I like stay"
type textarea "x"
type textarea "In the weekends I like stay w"
type textarea "x"
type textarea "In the weekends I like stay wi"
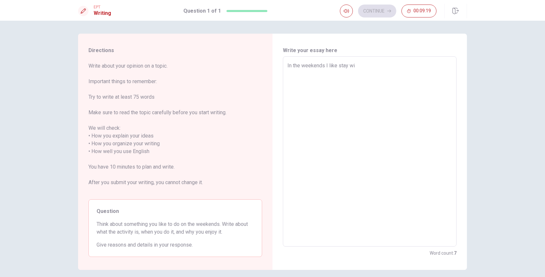
type textarea "x"
type textarea "In the weekends I like stay wit"
type textarea "x"
type textarea "In the weekends I like stay with"
type textarea "x"
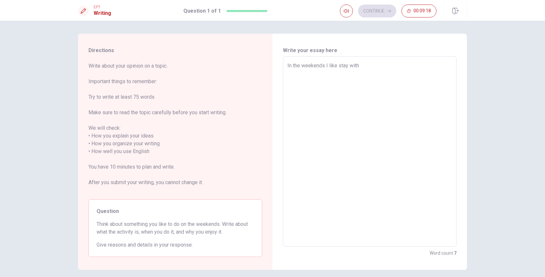
type textarea "In the weekends I like stay with"
type textarea "x"
type textarea "In the weekends I like stay with m"
type textarea "x"
type textarea "In the weekends I like stay with my"
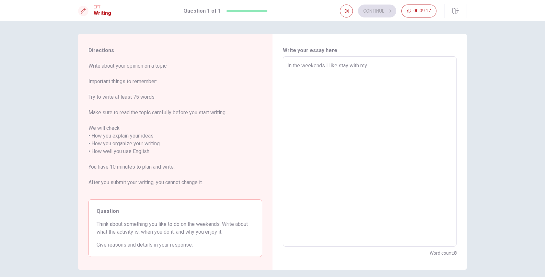
type textarea "x"
type textarea "In the weekends I like stay with my"
type textarea "x"
type textarea "In the weekends I like stay with my b"
type textarea "x"
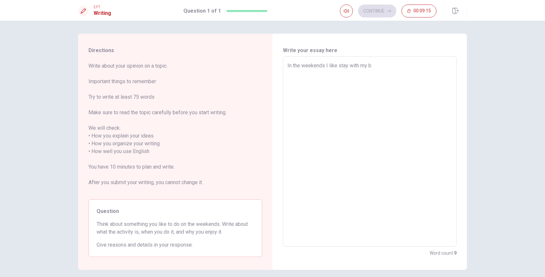
type textarea "In the weekends I like stay with my bo"
type textarea "x"
type textarea "In the weekends I like stay with my boy"
type textarea "x"
type textarea "In the weekends I like stay with my boyf"
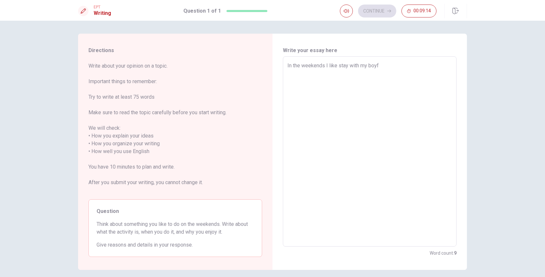
type textarea "x"
type textarea "In the weekends I like stay with my boyfr"
type textarea "x"
type textarea "In the weekends I like stay with my boyfri"
type textarea "x"
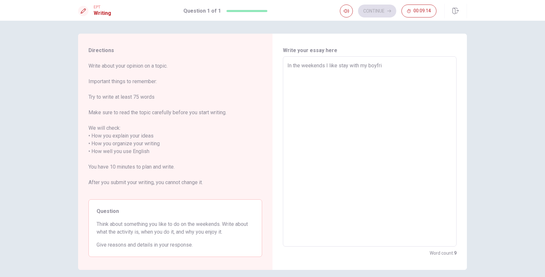
type textarea "In the weekends I like stay with my boyfrie"
type textarea "x"
type textarea "In the weekends I like stay with my boyfrien"
type textarea "x"
type textarea "In the weekends I like stay with my boyfriend"
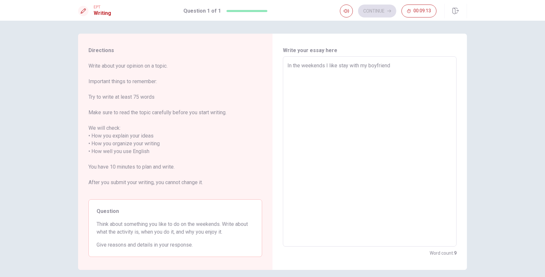
type textarea "x"
type textarea "In the weekends I like stay with my boyfriend"
type textarea "x"
type textarea "In the weekends I like stay with my boyfriend a"
type textarea "x"
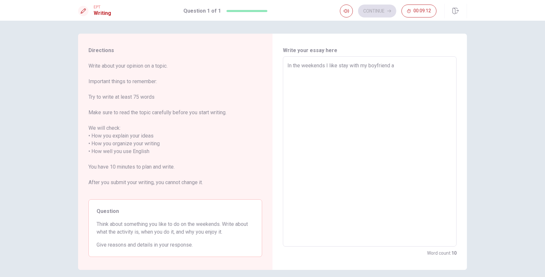
type textarea "In the weekends I like stay with my boyfriend an"
type textarea "x"
type textarea "In the weekends I like stay with my boyfriend and"
type textarea "x"
type textarea "In the weekends I like stay with my boyfriend and"
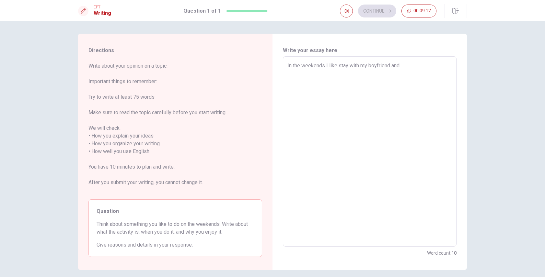
type textarea "x"
type textarea "In the weekends I like stay with my boyfriend and m"
type textarea "x"
type textarea "In the weekends I like stay with my boyfriend and my"
type textarea "x"
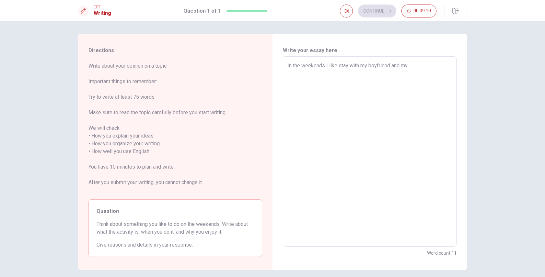
type textarea "In the weekends I like stay with my boyfriend and my"
type textarea "x"
type textarea "In the weekends I like stay with my boyfriend and my d"
type textarea "x"
type textarea "In the weekends I like stay with my boyfriend and my do"
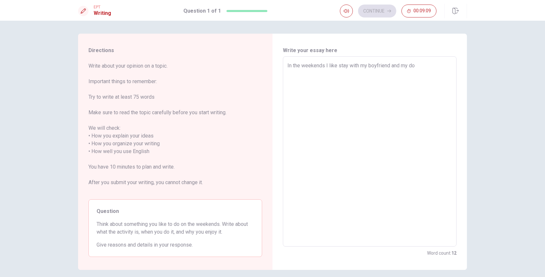
type textarea "x"
type textarea "In the weekends I like stay with my boyfriend and my dog"
type textarea "x"
type textarea "In the weekends I like stay with my boyfriend and my dog"
type textarea "x"
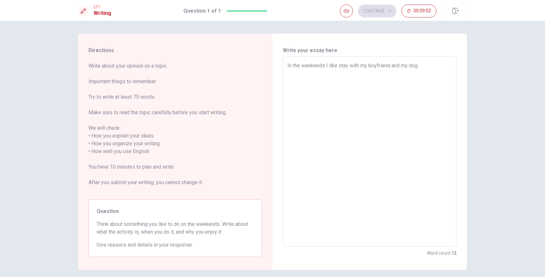
type textarea "In the weekends I like stay with my boyfriend and my dog w"
type textarea "x"
type textarea "In the weekends I like stay with my boyfriend and my dog wh"
type textarea "x"
type textarea "In the weekends I like stay with my boyfriend and my dog wha"
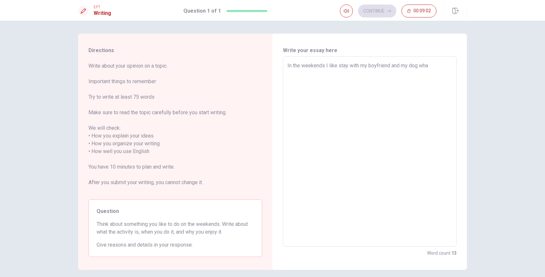
type textarea "x"
type textarea "In the weekends I like stay with my boyfriend and my dog what"
type textarea "x"
type textarea "In the weekends I like stay with my boyfriend and my dog whatc"
type textarea "x"
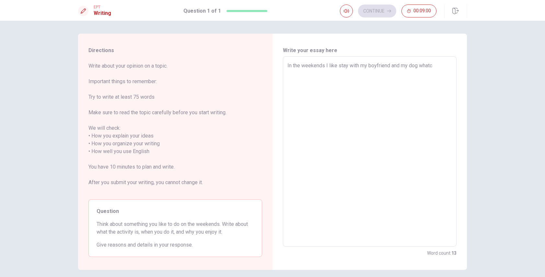
type textarea "In the weekends I like stay with my boyfriend and my dog whatch"
type textarea "x"
type textarea "In the weekends I like stay with my boyfriend and my dog whatchi"
type textarea "x"
type textarea "In the weekends I like stay with my boyfriend and my dog whatchin"
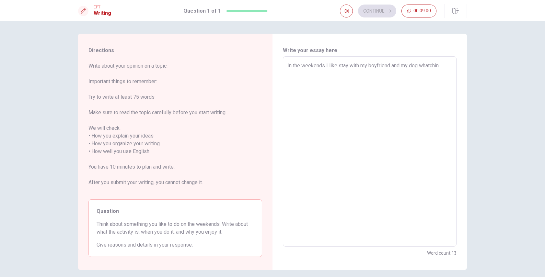
type textarea "x"
type textarea "In the weekends I like stay with my boyfriend and my dog whatching"
type textarea "x"
type textarea "In the weekends I like stay with my boyfriend and my dog whatchin"
type textarea "x"
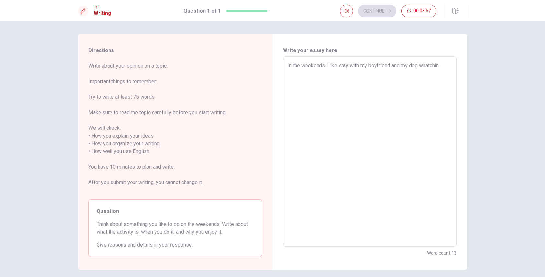
type textarea "In the weekends I like stay with my boyfriend and my dog whatchi"
type textarea "x"
type textarea "In the weekends I like stay with my boyfriend and my dog whatch"
type textarea "x"
type textarea "In the weekends I like stay with my boyfriend and my dog whatc"
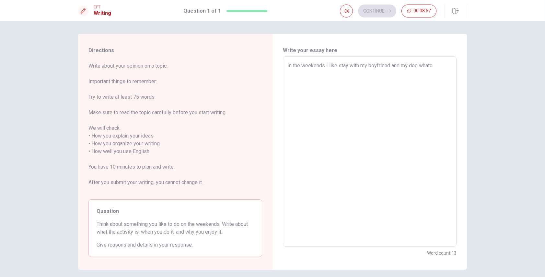
type textarea "x"
type textarea "In the weekends I like stay with my boyfriend and my dog what"
type textarea "x"
type textarea "In the weekends I like stay with my boyfriend and my dog wha"
type textarea "x"
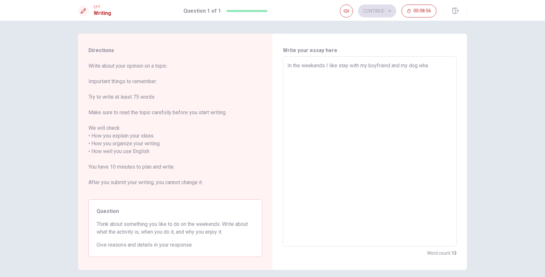
type textarea "In the weekends I like stay with my boyfriend and my dog wh"
type textarea "x"
type textarea "In the weekends I like stay with my boyfriend and my dog w"
type textarea "x"
type textarea "In the weekends I like stay with my boyfriend and my dog wa"
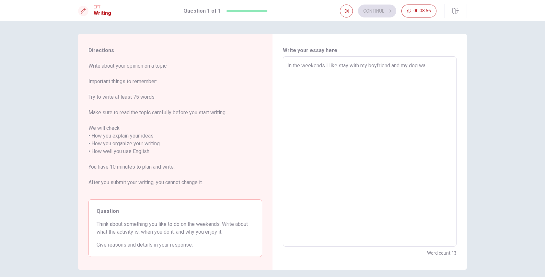
type textarea "x"
type textarea "In the weekends I like stay with my boyfriend and my dog wat"
type textarea "x"
type textarea "In the weekends I like stay with my boyfriend and my dog watc"
type textarea "x"
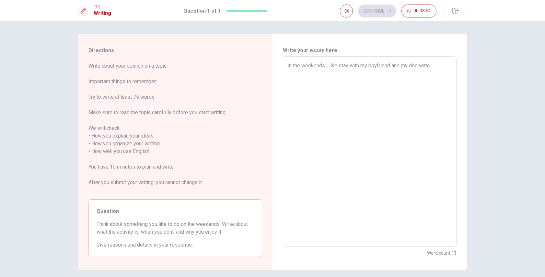
type textarea "In the weekends I like stay with my boyfriend and my dog watch"
type textarea "x"
click at [427, 64] on textarea "In the weekends I like stay with my boyfriend and my dog watchig" at bounding box center [369, 152] width 164 height 180
click at [437, 65] on textarea "In the weekends I like stay with my boyfriend and my dog watchig" at bounding box center [369, 152] width 164 height 180
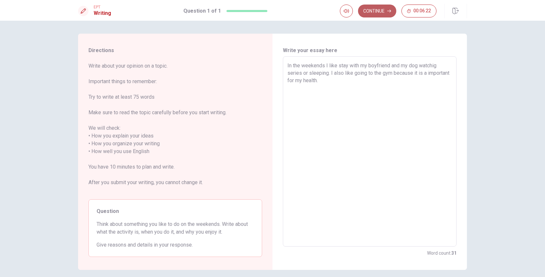
click at [379, 7] on button "Continue" at bounding box center [377, 11] width 38 height 13
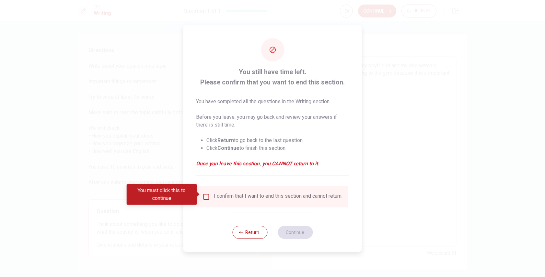
click at [232, 200] on div "I confirm that I want to end this section and cannot return." at bounding box center [278, 197] width 129 height 8
click at [219, 197] on div "I confirm that I want to end this section and cannot return." at bounding box center [278, 197] width 129 height 8
click at [197, 191] on div "You must click this to continue" at bounding box center [164, 194] width 75 height 21
click at [205, 196] on input "You must click this to continue" at bounding box center [206, 197] width 8 height 8
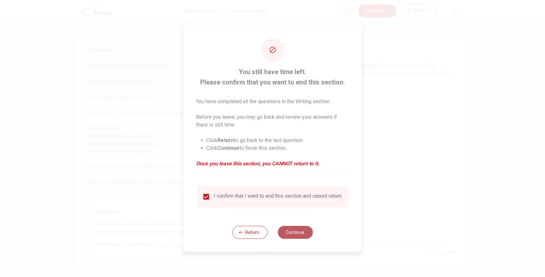
click at [289, 232] on button "Continue" at bounding box center [294, 232] width 35 height 13
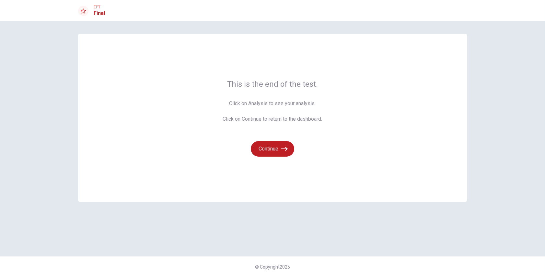
drag, startPoint x: 236, startPoint y: 84, endPoint x: 309, endPoint y: 103, distance: 75.2
click at [316, 100] on div "This is the end of the test. Click on Analysis to see your analysis. Click on C…" at bounding box center [272, 118] width 99 height 78
click at [309, 103] on span "Click on Analysis to see your analysis. Click on Continue to return to the dash…" at bounding box center [272, 111] width 99 height 23
click at [278, 152] on button "Continue" at bounding box center [272, 149] width 43 height 16
